Goal: Task Accomplishment & Management: Manage account settings

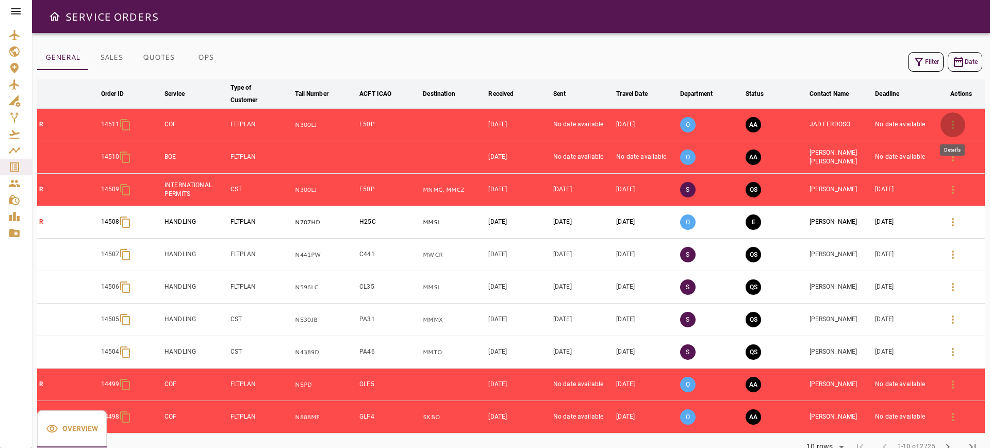
click at [952, 122] on icon "button" at bounding box center [952, 125] width 12 height 12
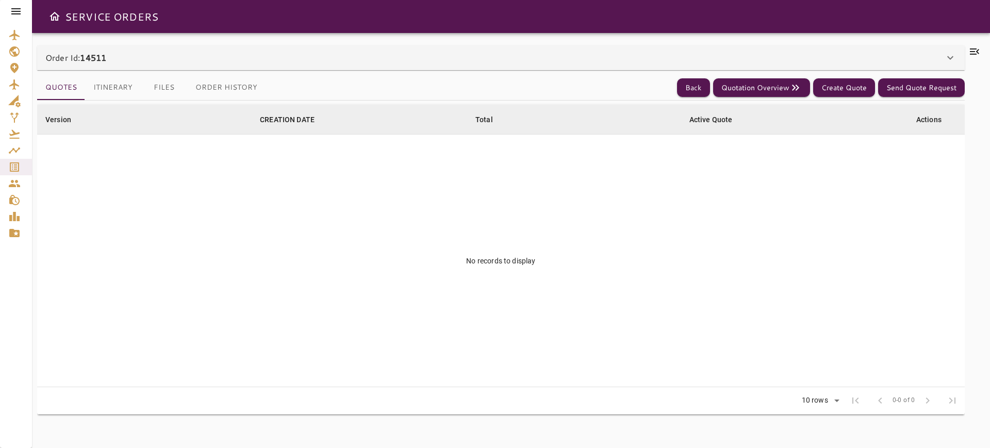
click at [796, 65] on div "Order Id: 14511" at bounding box center [500, 57] width 927 height 25
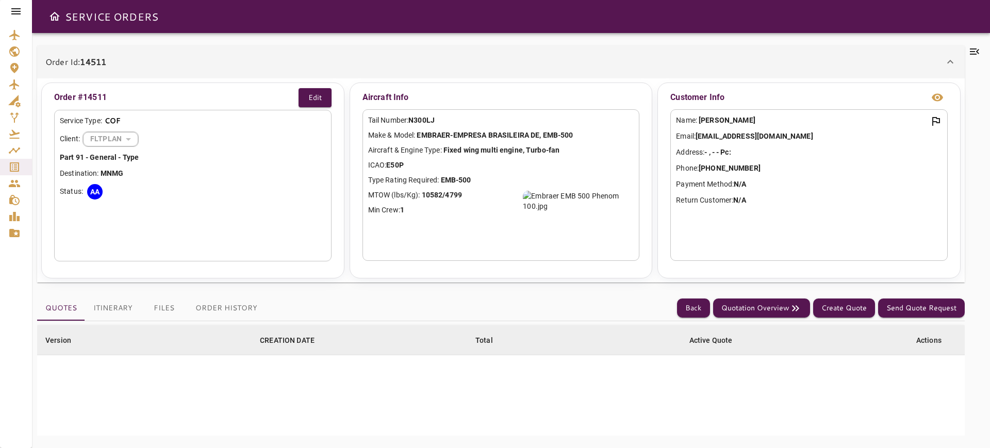
click at [702, 297] on div "Quotes Itinerary Files Order History Back Quotation Overview Create Quote Send …" at bounding box center [500, 308] width 927 height 25
click at [694, 307] on button "Back" at bounding box center [693, 307] width 33 height 19
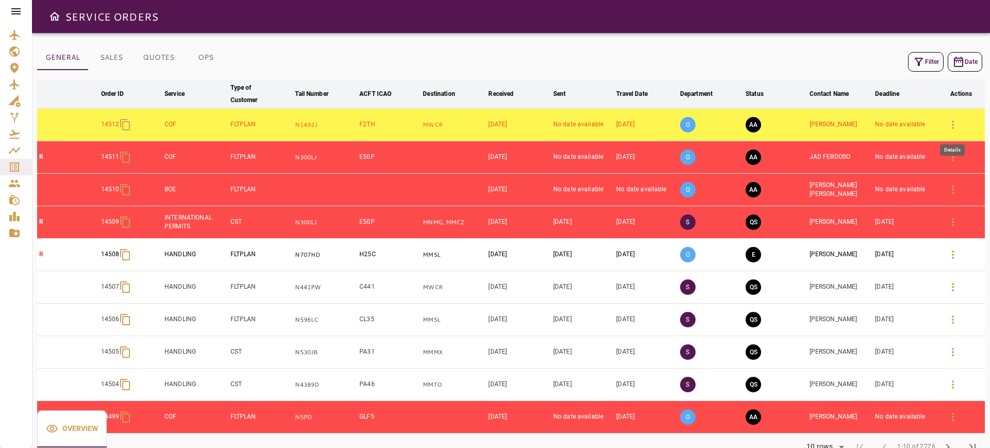
click at [954, 125] on icon "button" at bounding box center [952, 125] width 12 height 12
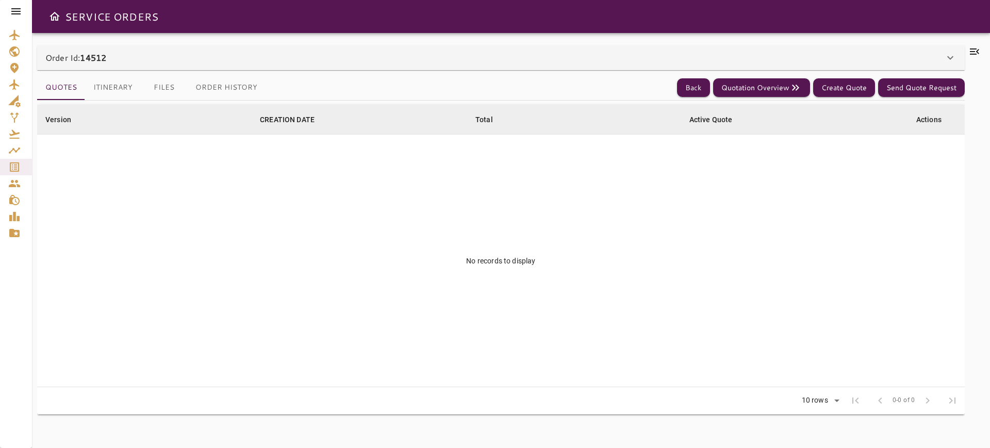
click at [894, 58] on div "Order Id: 14512" at bounding box center [494, 58] width 898 height 12
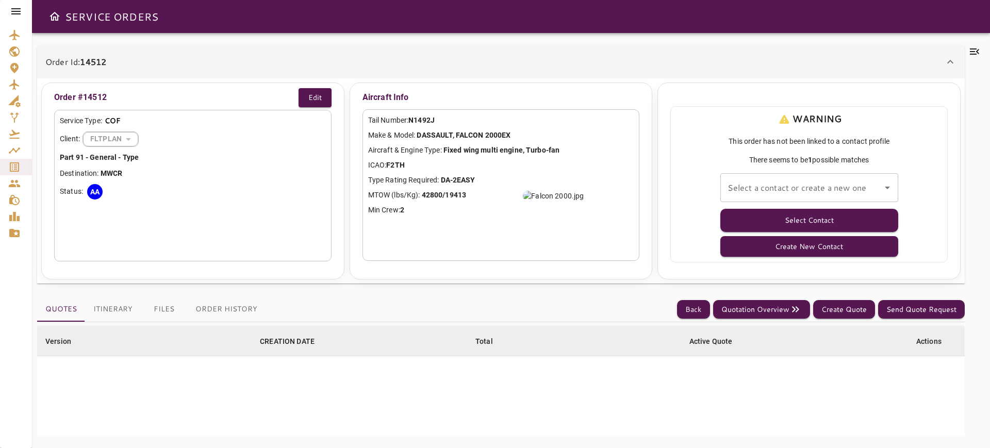
click at [795, 178] on div "Select a contact or create a new one Select a contact or create a new one" at bounding box center [809, 187] width 178 height 29
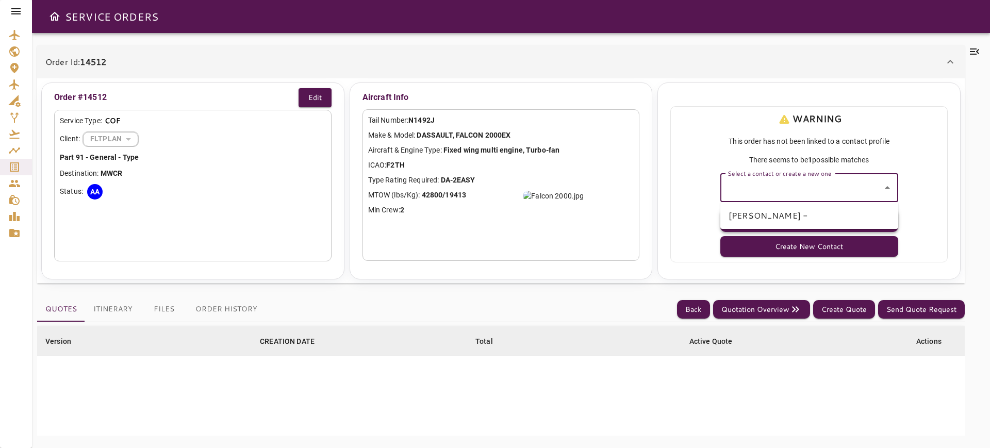
click at [773, 209] on li "[PERSON_NAME] -" at bounding box center [809, 215] width 178 height 19
type input "**********"
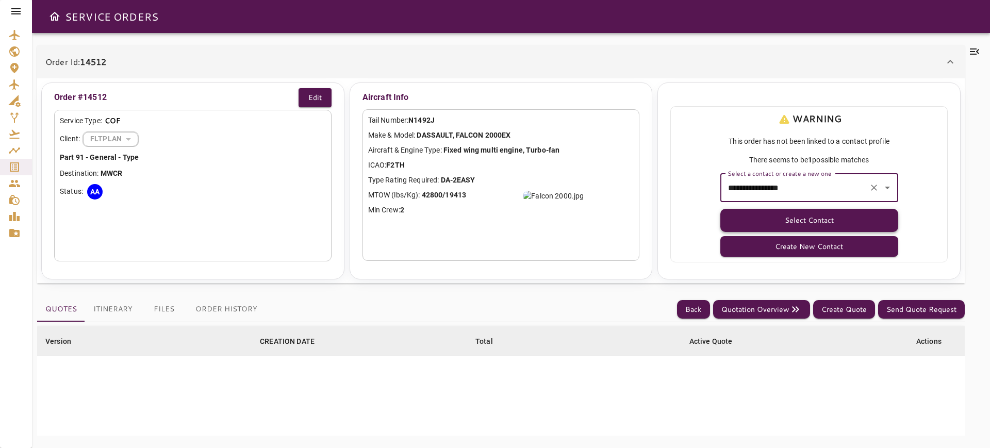
click at [782, 218] on button "Select Contact" at bounding box center [809, 220] width 178 height 23
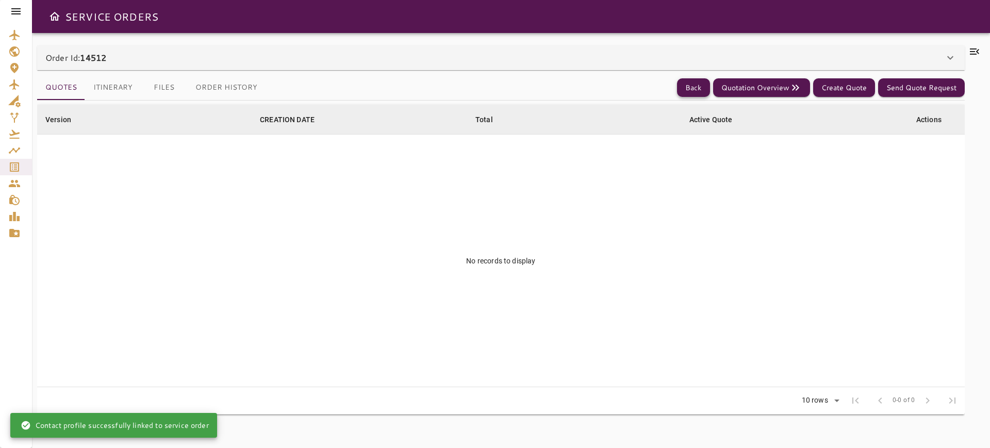
click at [693, 92] on button "Back" at bounding box center [693, 87] width 33 height 19
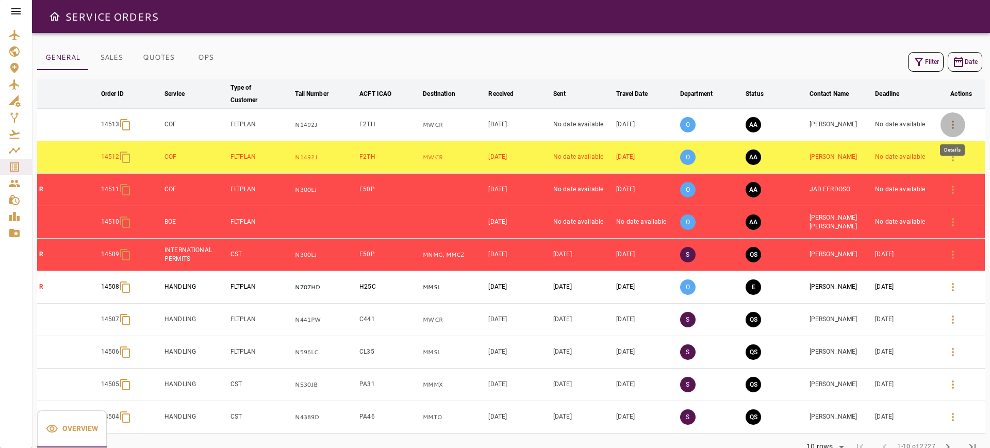
click at [942, 124] on button "button" at bounding box center [952, 124] width 25 height 25
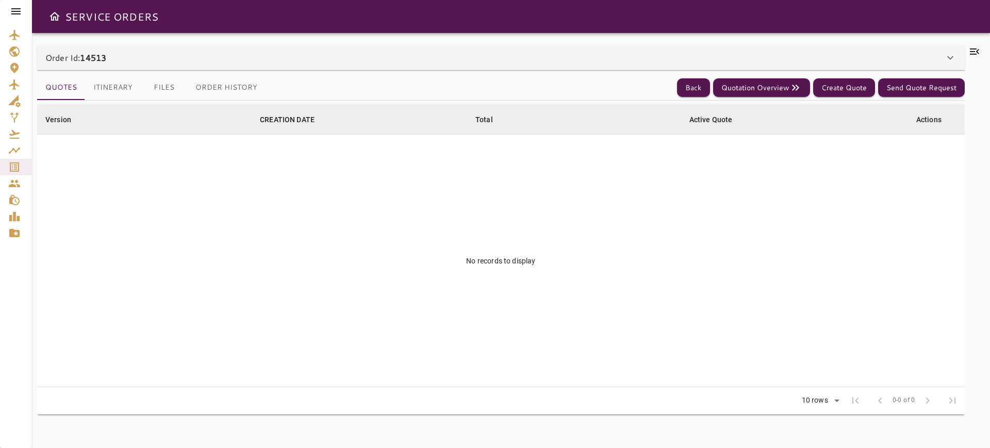
click at [916, 57] on div "Order Id: 14513" at bounding box center [494, 58] width 898 height 12
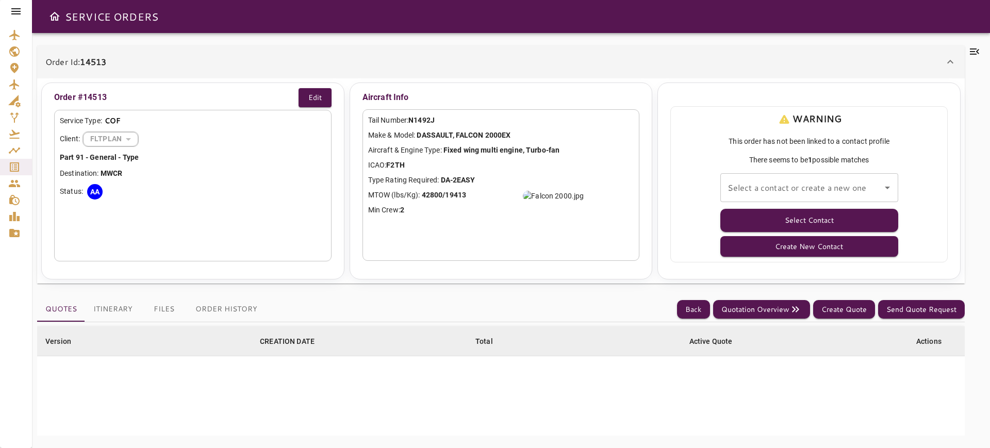
click at [816, 182] on div "Select a contact or create a new one Select a contact or create a new one" at bounding box center [809, 187] width 178 height 29
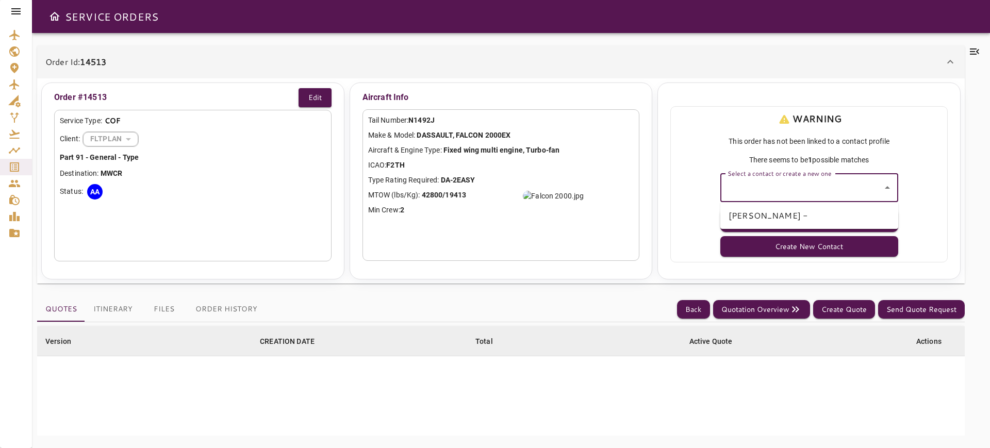
click at [792, 208] on li "[PERSON_NAME] -" at bounding box center [809, 215] width 178 height 19
type input "**********"
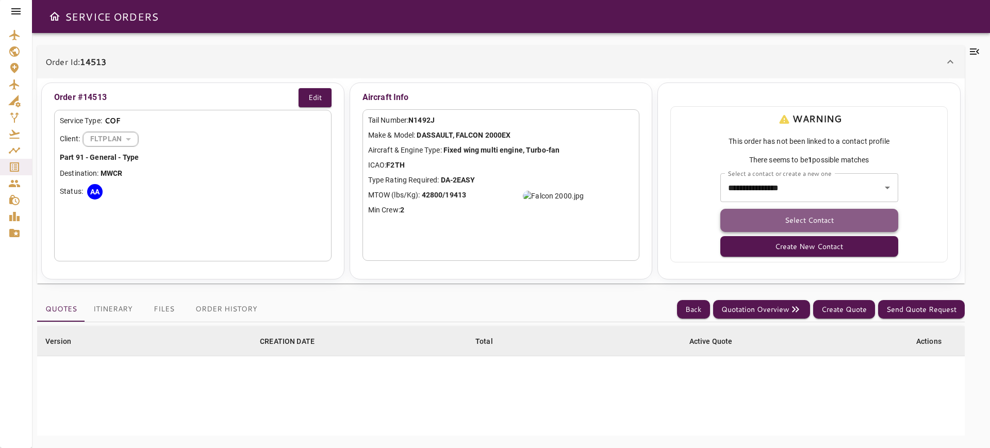
click at [778, 222] on button "Select Contact" at bounding box center [809, 220] width 178 height 23
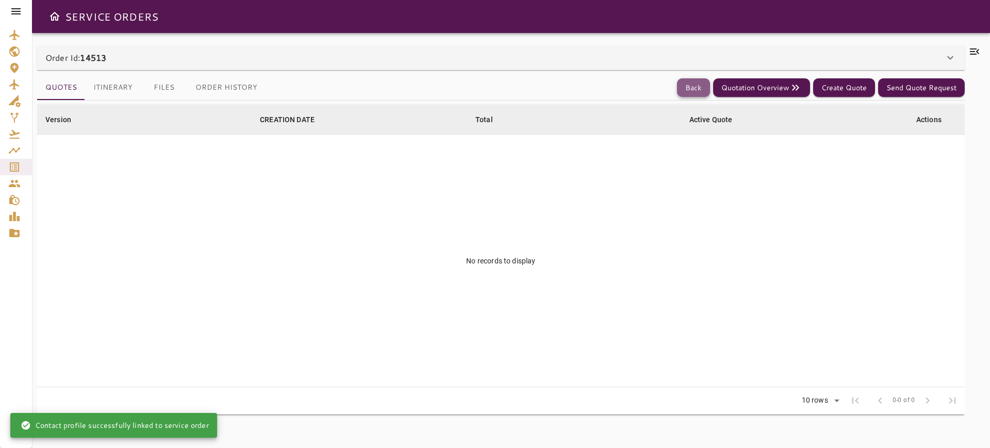
click at [690, 88] on button "Back" at bounding box center [693, 87] width 33 height 19
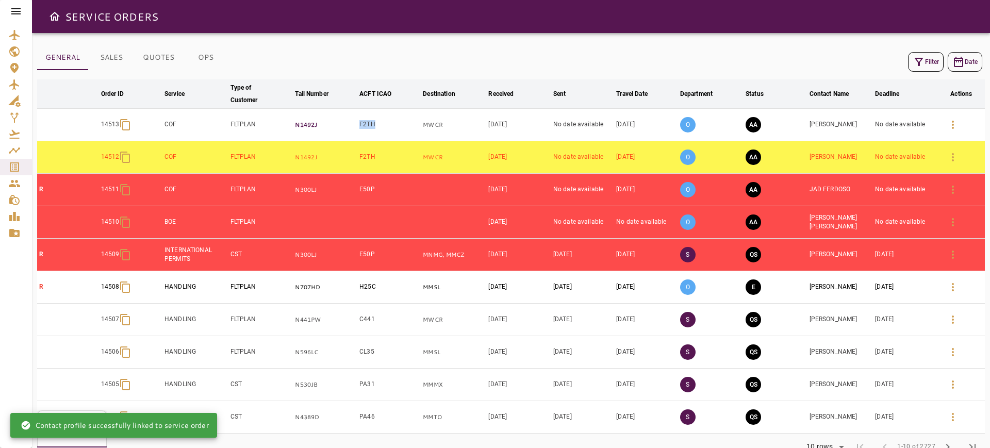
drag, startPoint x: 383, startPoint y: 125, endPoint x: 349, endPoint y: 120, distance: 33.9
click at [358, 123] on td "F2TH" at bounding box center [388, 125] width 63 height 32
copy td "F2TH"
click at [954, 127] on icon "button" at bounding box center [952, 125] width 12 height 12
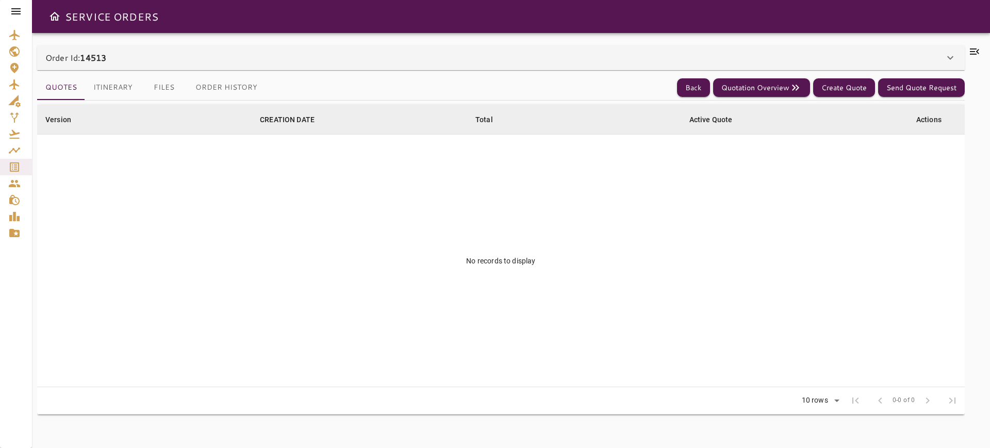
click at [933, 54] on div "Order Id: 14513" at bounding box center [494, 58] width 898 height 12
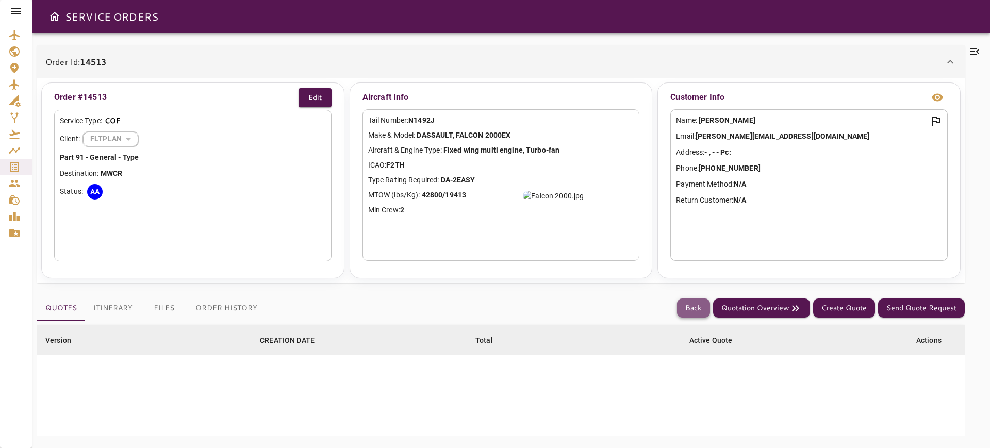
click at [679, 303] on button "Back" at bounding box center [693, 307] width 33 height 19
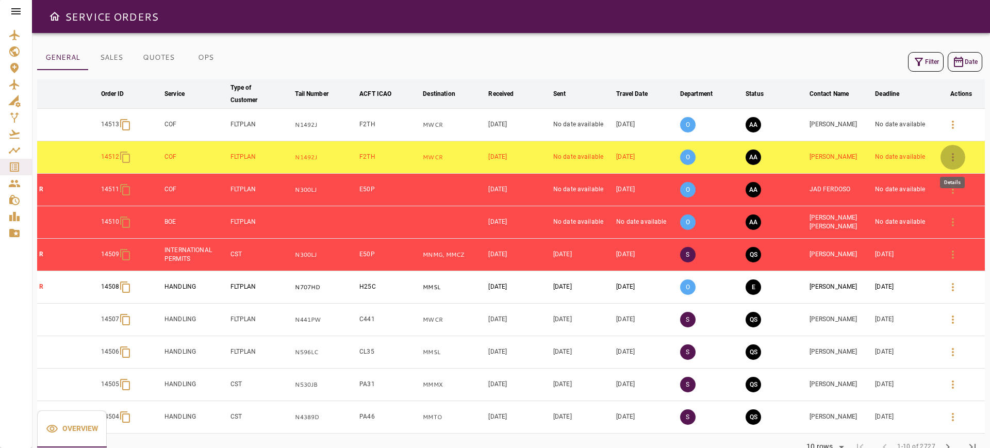
click at [951, 156] on icon "button" at bounding box center [952, 157] width 12 height 12
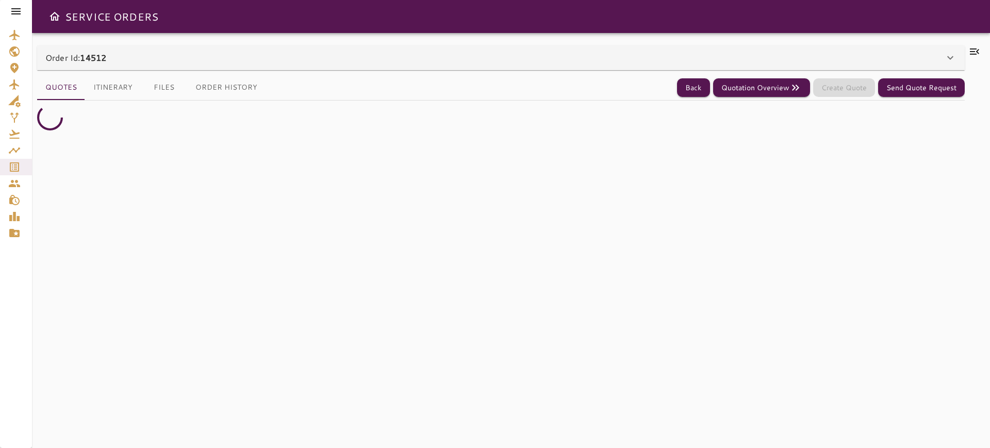
click at [866, 46] on div "Order Id: 14512" at bounding box center [500, 57] width 927 height 25
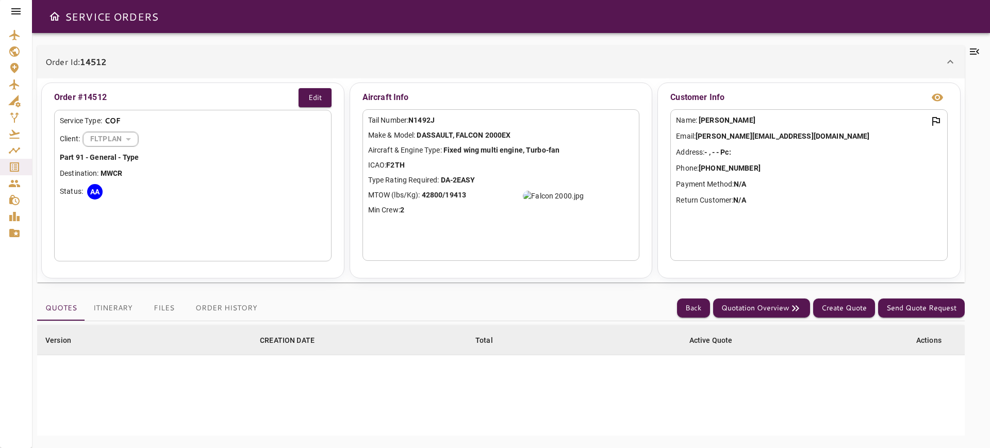
click at [866, 46] on div "Order Id: 14512" at bounding box center [500, 61] width 927 height 33
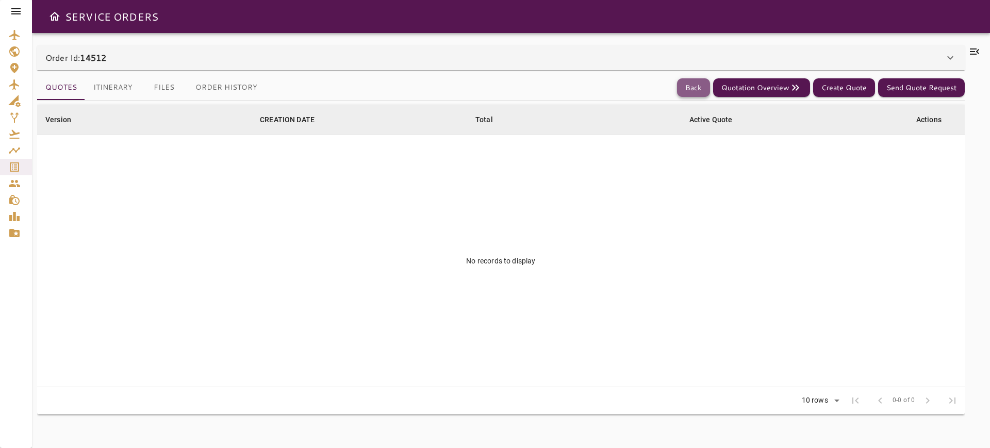
click at [690, 81] on button "Back" at bounding box center [693, 87] width 33 height 19
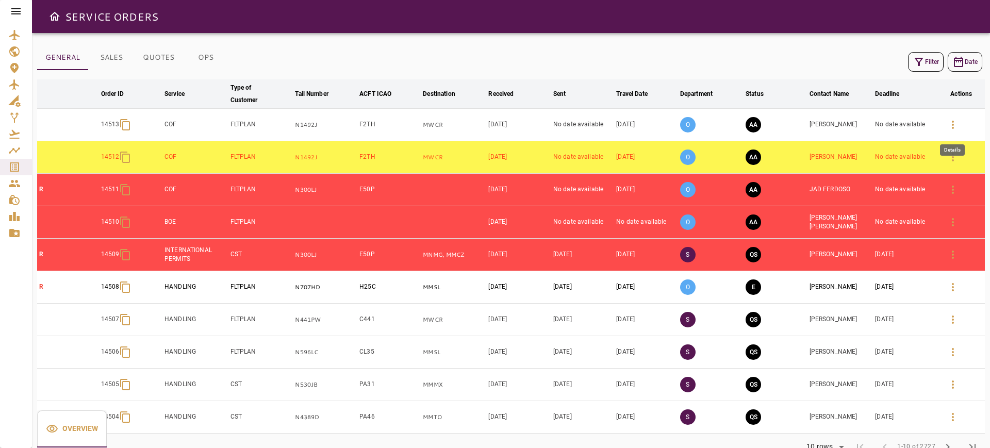
click at [947, 114] on button "button" at bounding box center [952, 124] width 25 height 25
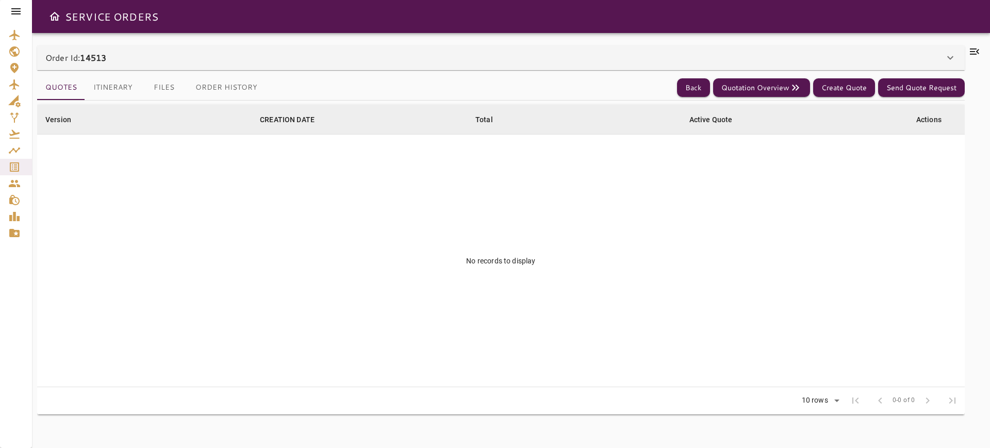
click at [891, 41] on div "Order Id: 14513 Order #14513 Edit Service Type: COF Client: FLTPLAN ******* ​ P…" at bounding box center [511, 240] width 958 height 415
click at [889, 48] on div "Order Id: 14513" at bounding box center [500, 57] width 927 height 25
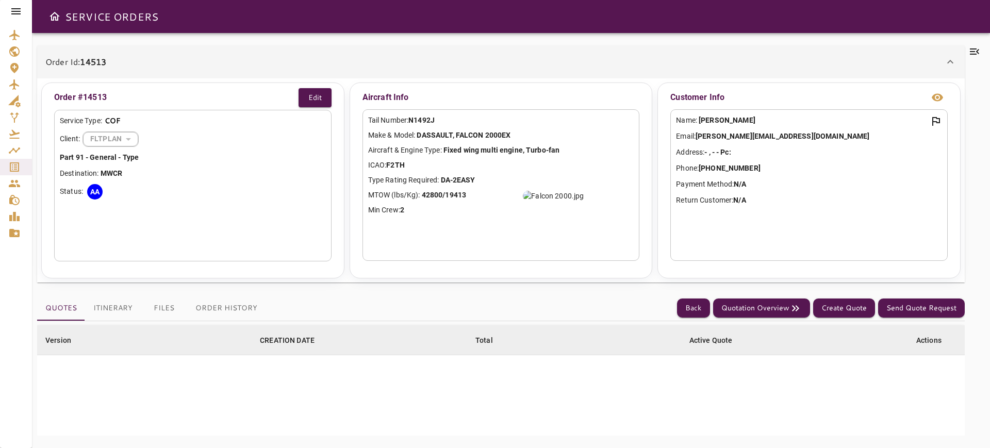
click at [889, 48] on div "Order Id: 14513" at bounding box center [500, 61] width 927 height 33
